Goal: Navigation & Orientation: Find specific page/section

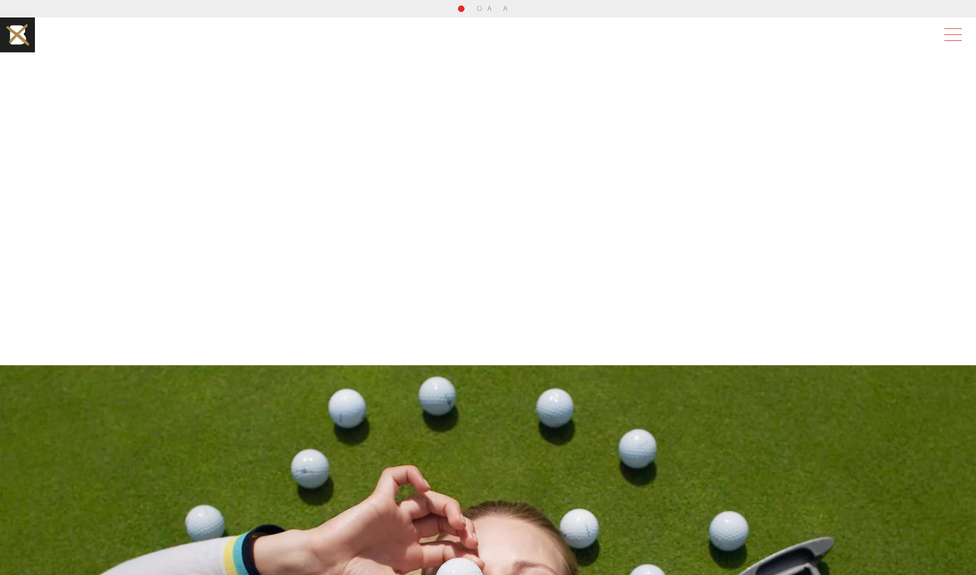
click at [950, 40] on span at bounding box center [950, 35] width 25 height 20
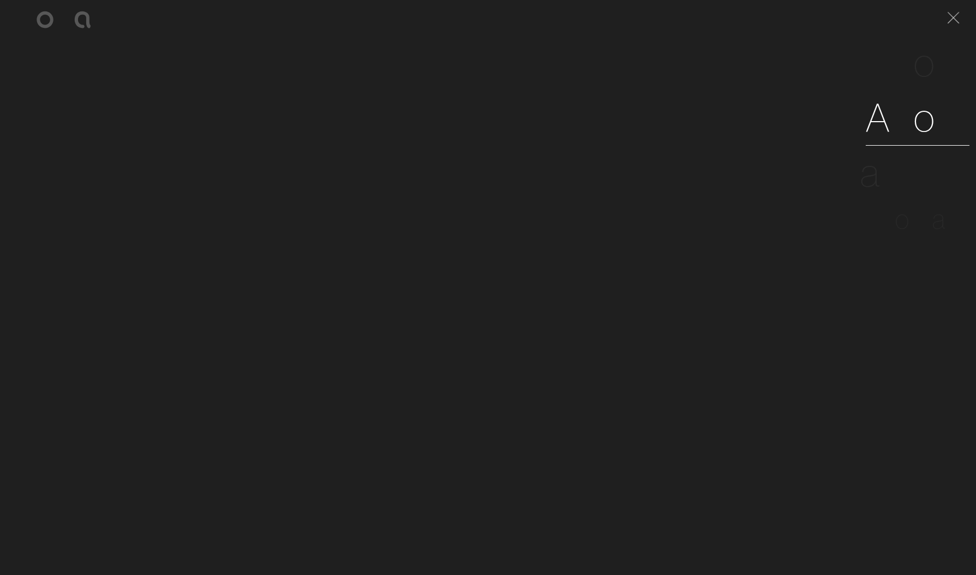
click at [920, 121] on span "o" at bounding box center [925, 117] width 23 height 50
